Goal: Check status: Check status

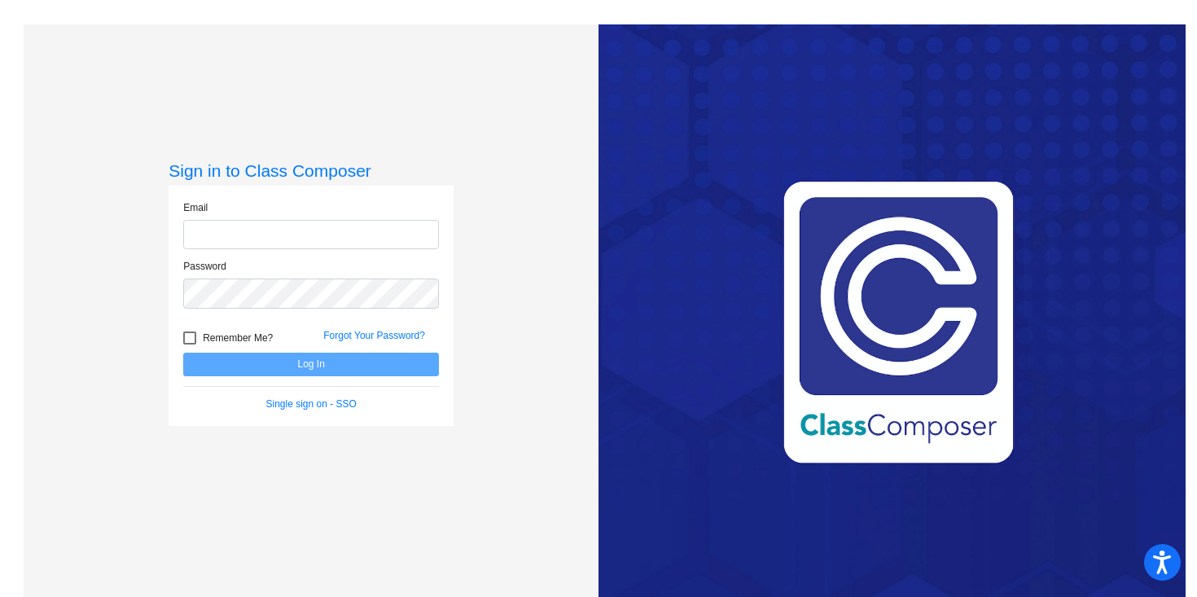
type input "[EMAIL_ADDRESS][DOMAIN_NAME]"
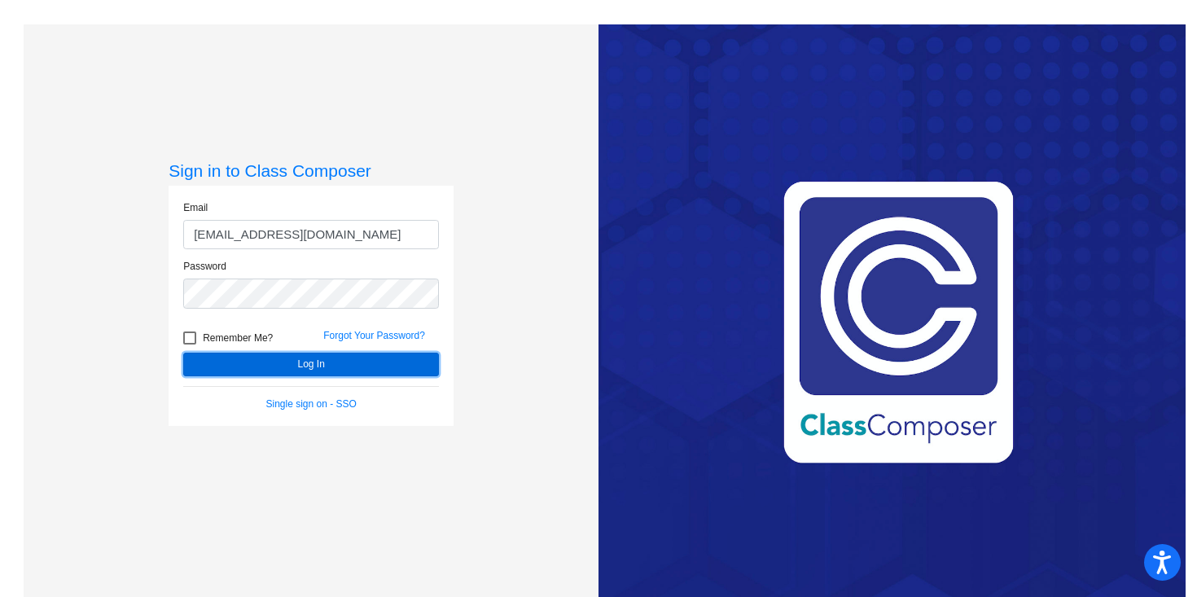
click at [335, 369] on button "Log In" at bounding box center [311, 365] width 256 height 24
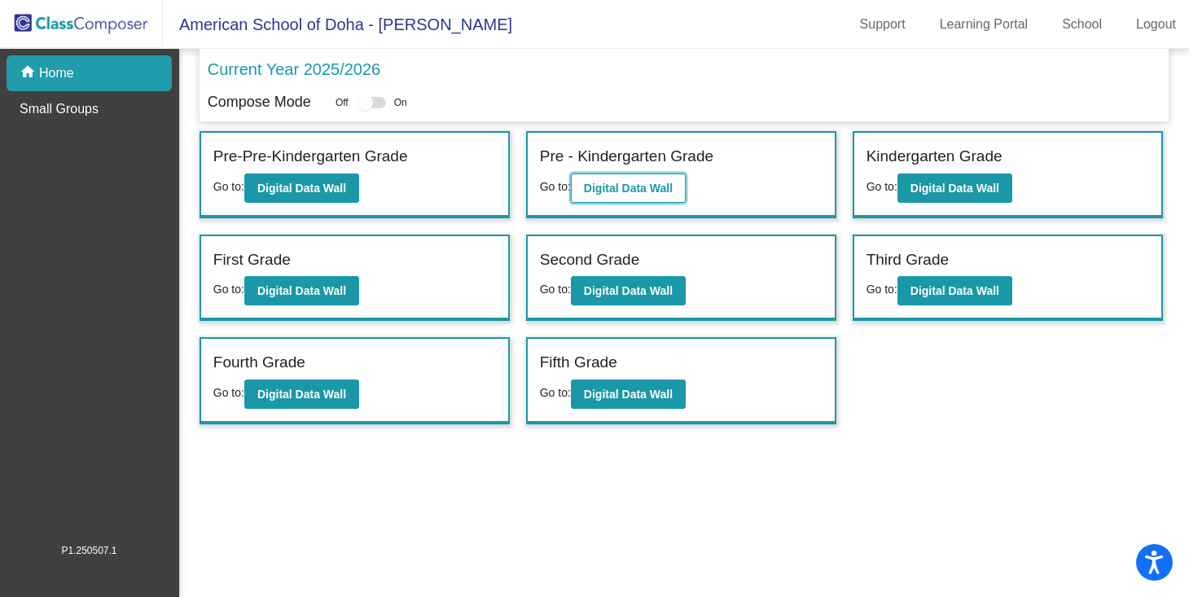
click at [621, 182] on b "Digital Data Wall" at bounding box center [628, 188] width 89 height 13
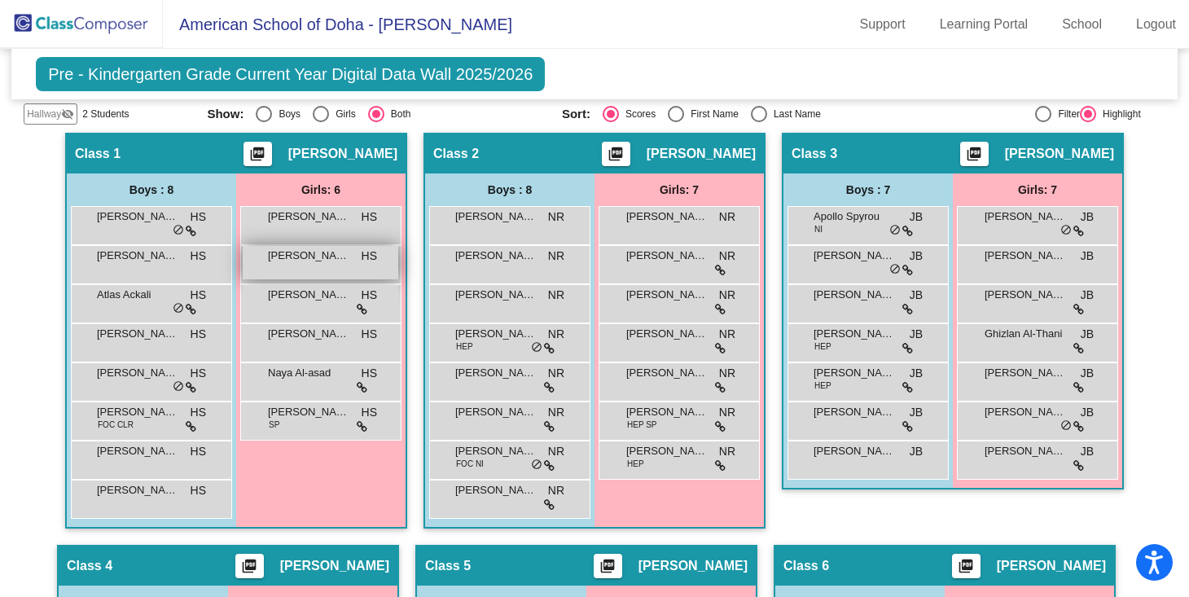
scroll to position [361, 0]
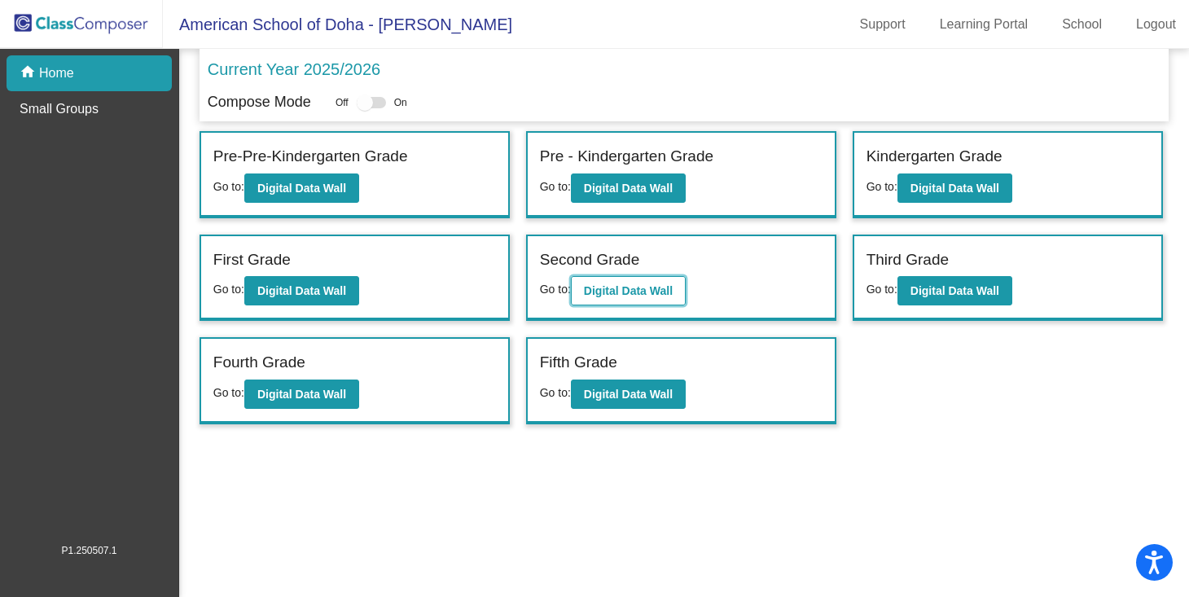
click at [646, 288] on b "Digital Data Wall" at bounding box center [628, 290] width 89 height 13
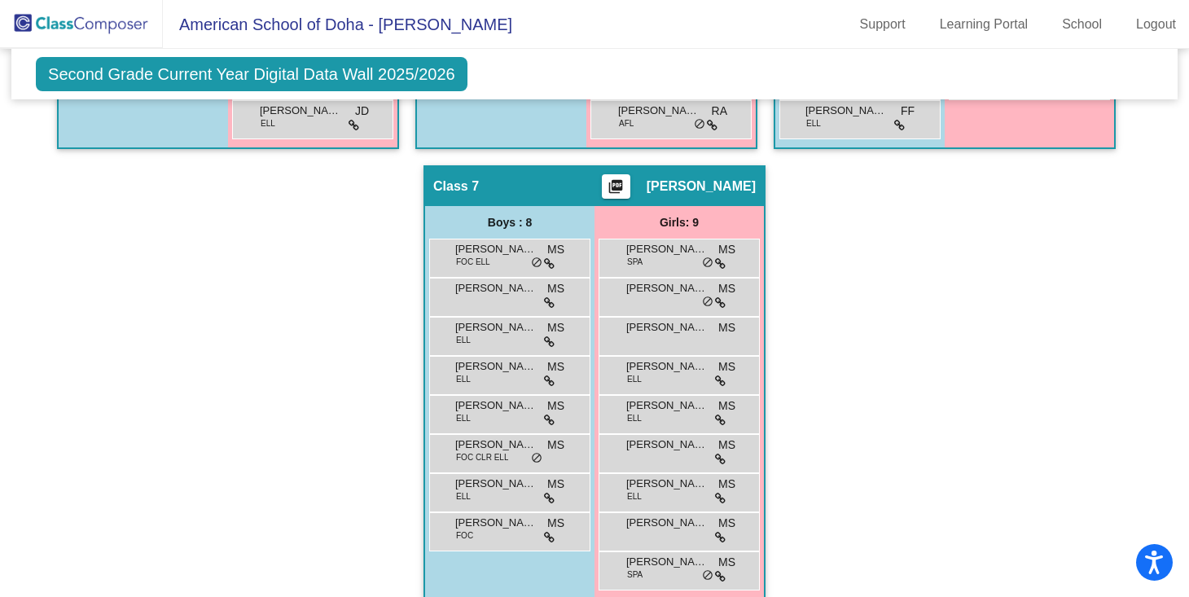
scroll to position [1308, 0]
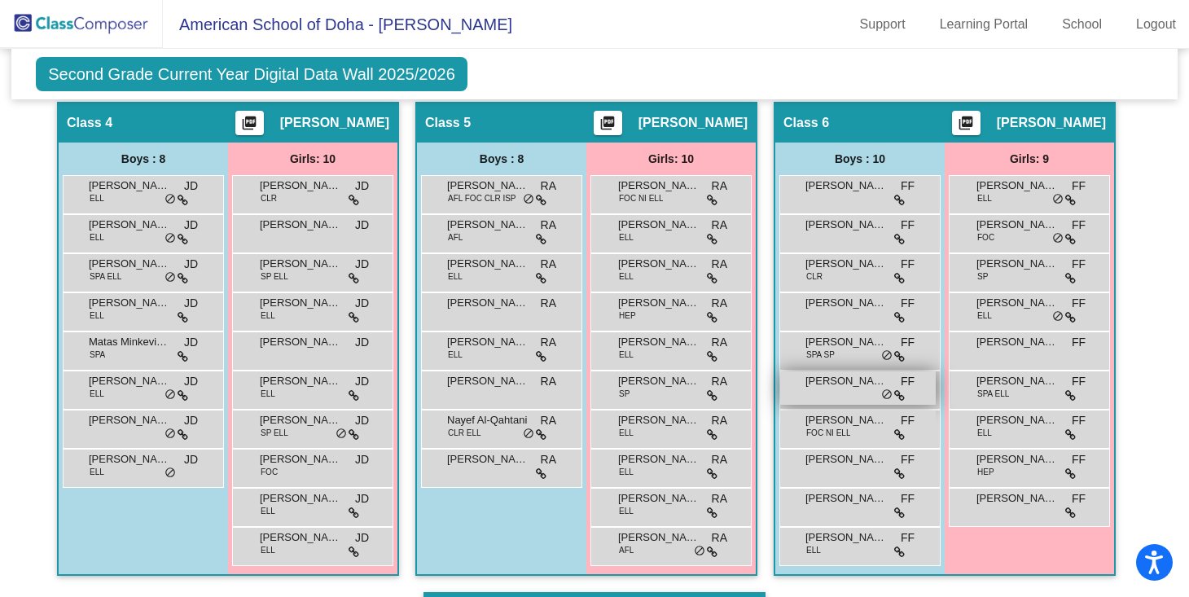
scroll to position [879, 0]
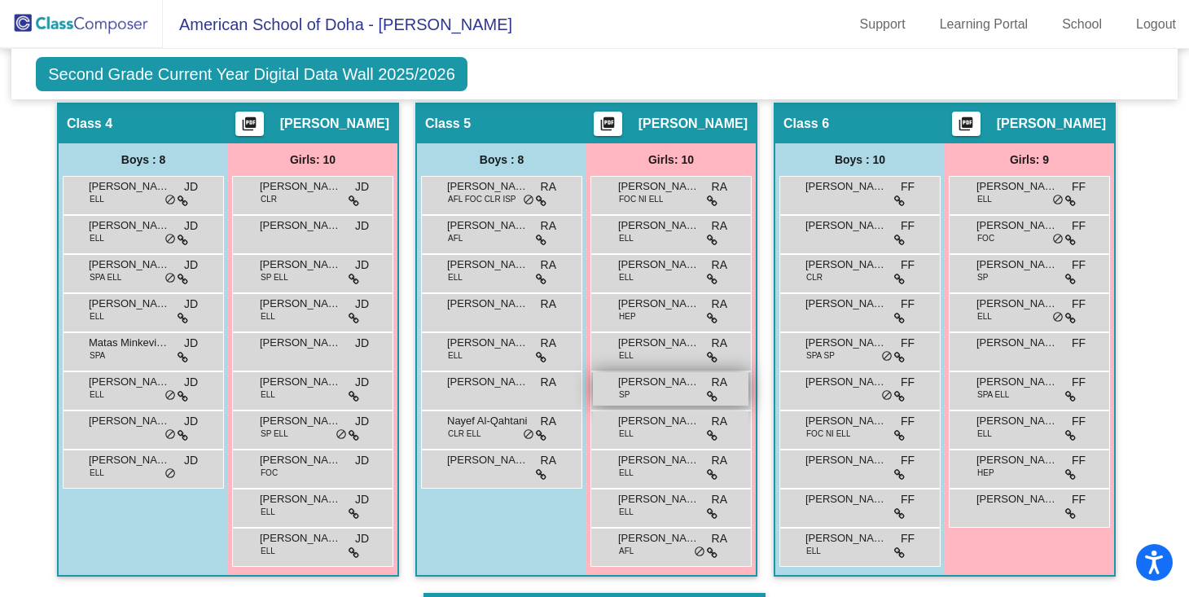
click at [669, 387] on span "[PERSON_NAME]" at bounding box center [658, 382] width 81 height 16
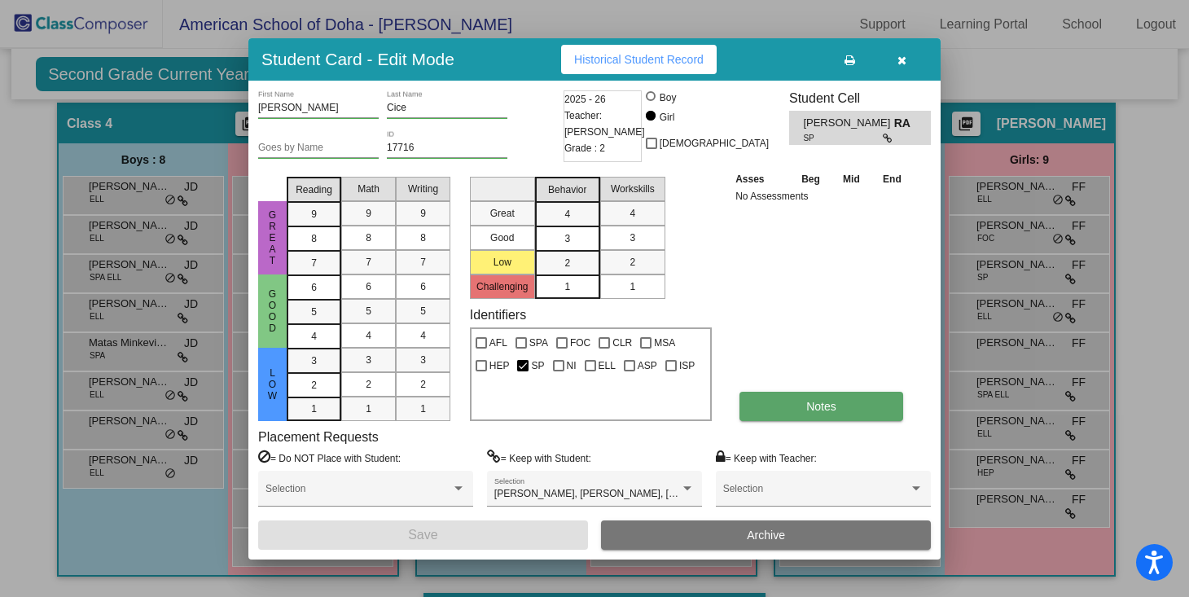
click at [801, 414] on button "Notes" at bounding box center [821, 406] width 164 height 29
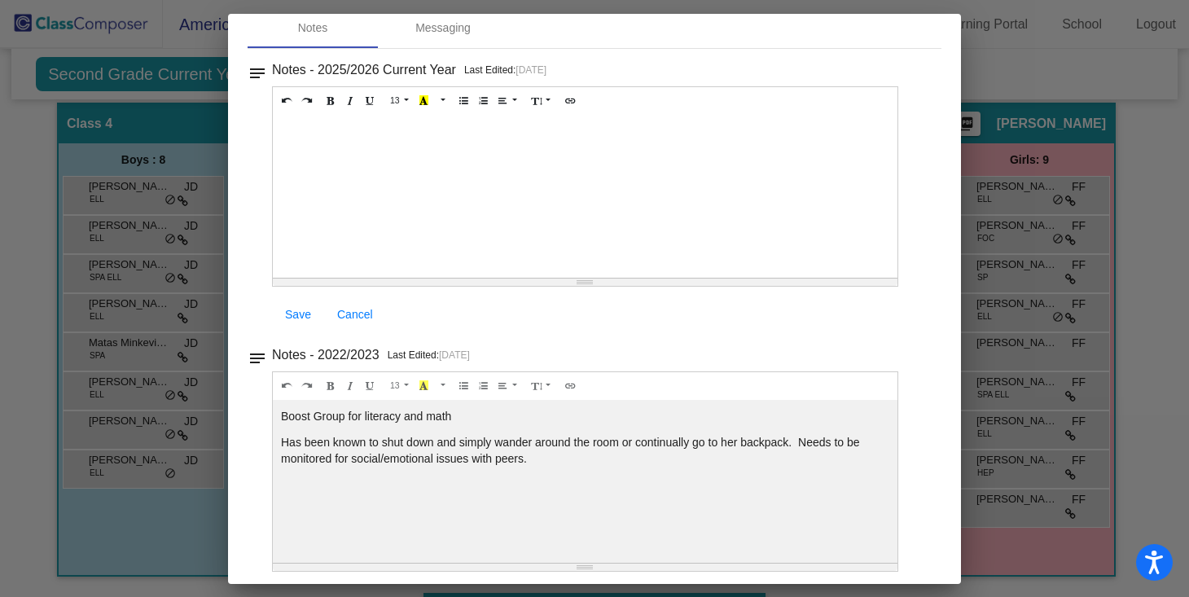
scroll to position [0, 0]
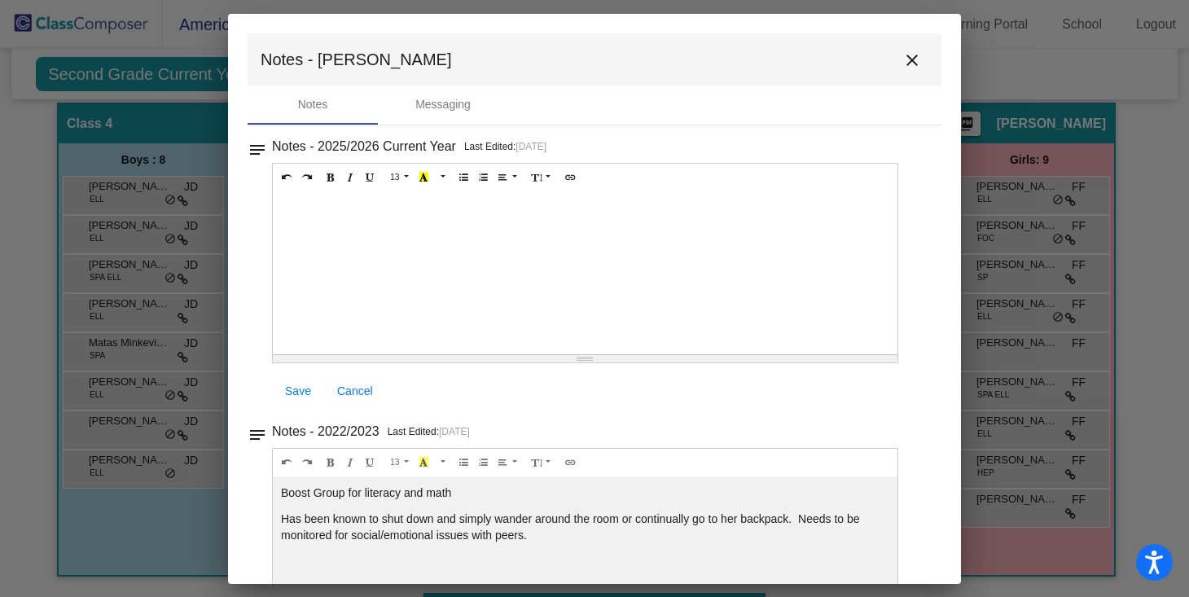
click at [905, 59] on mat-icon "close" at bounding box center [912, 60] width 20 height 20
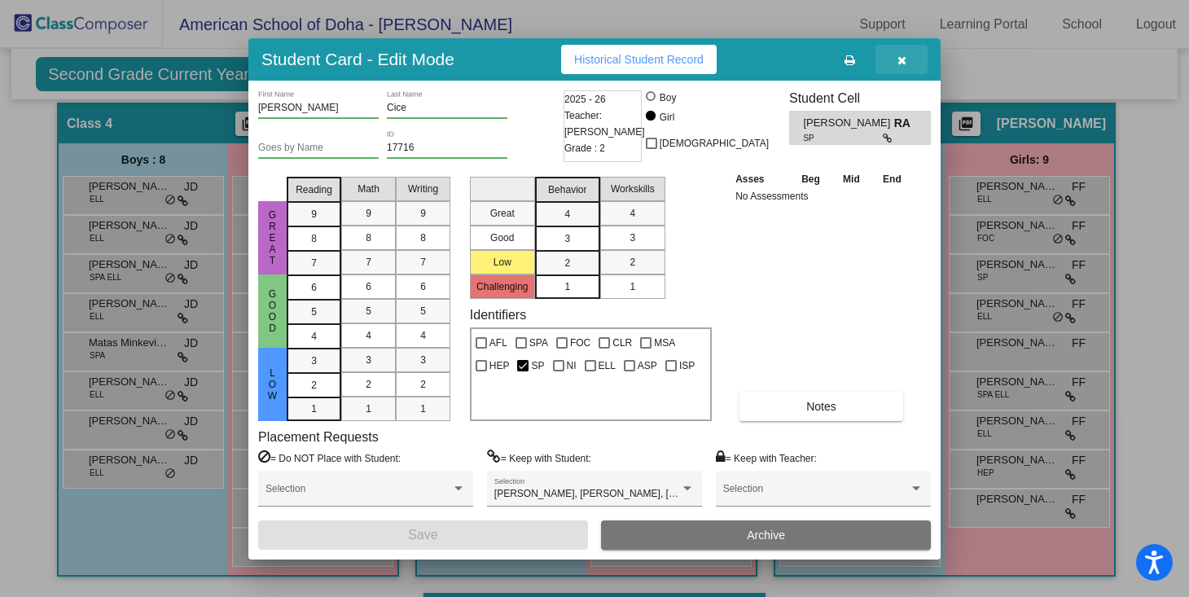
click at [905, 59] on icon "button" at bounding box center [901, 60] width 9 height 11
